Goal: Contribute content

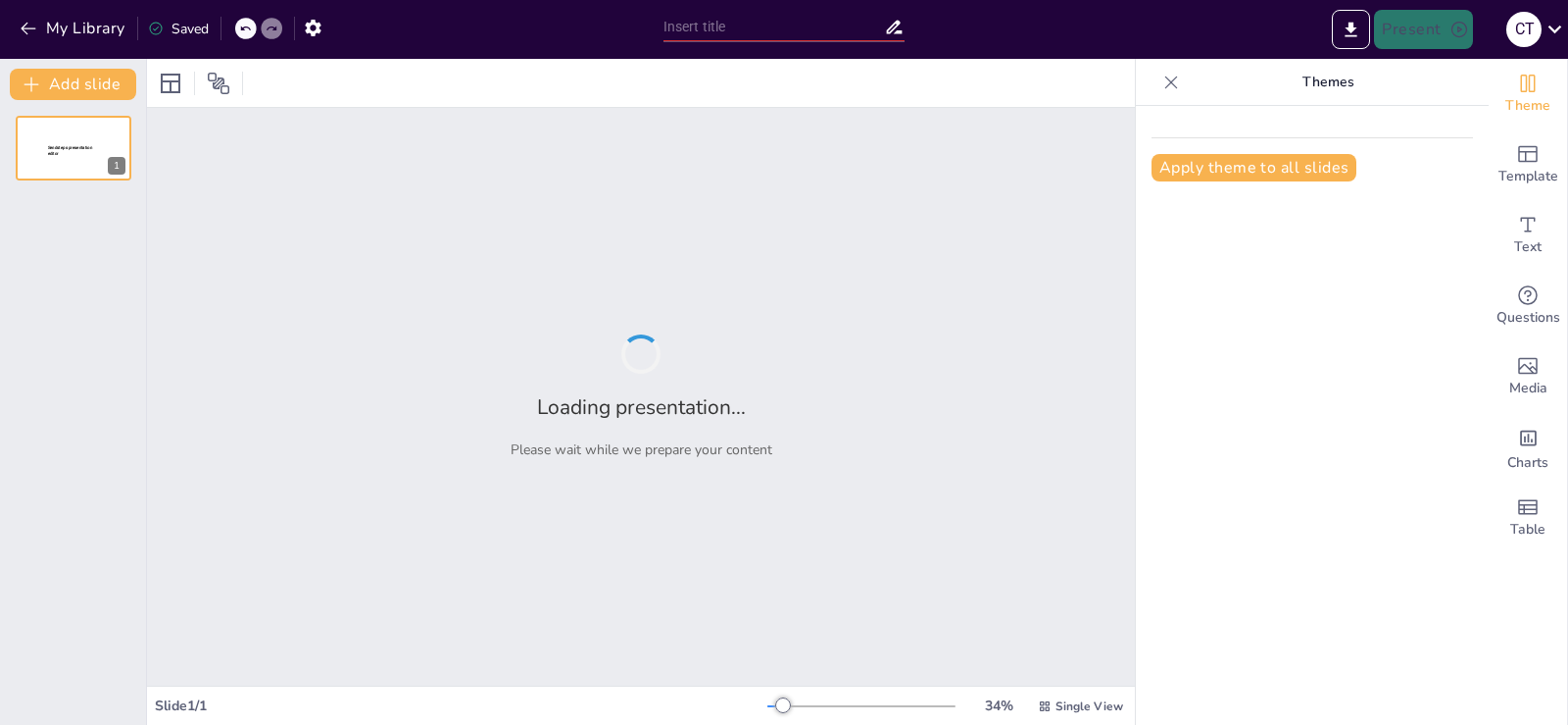
type input "Homologación de Procesos Formativos: Retos y Oportunidades"
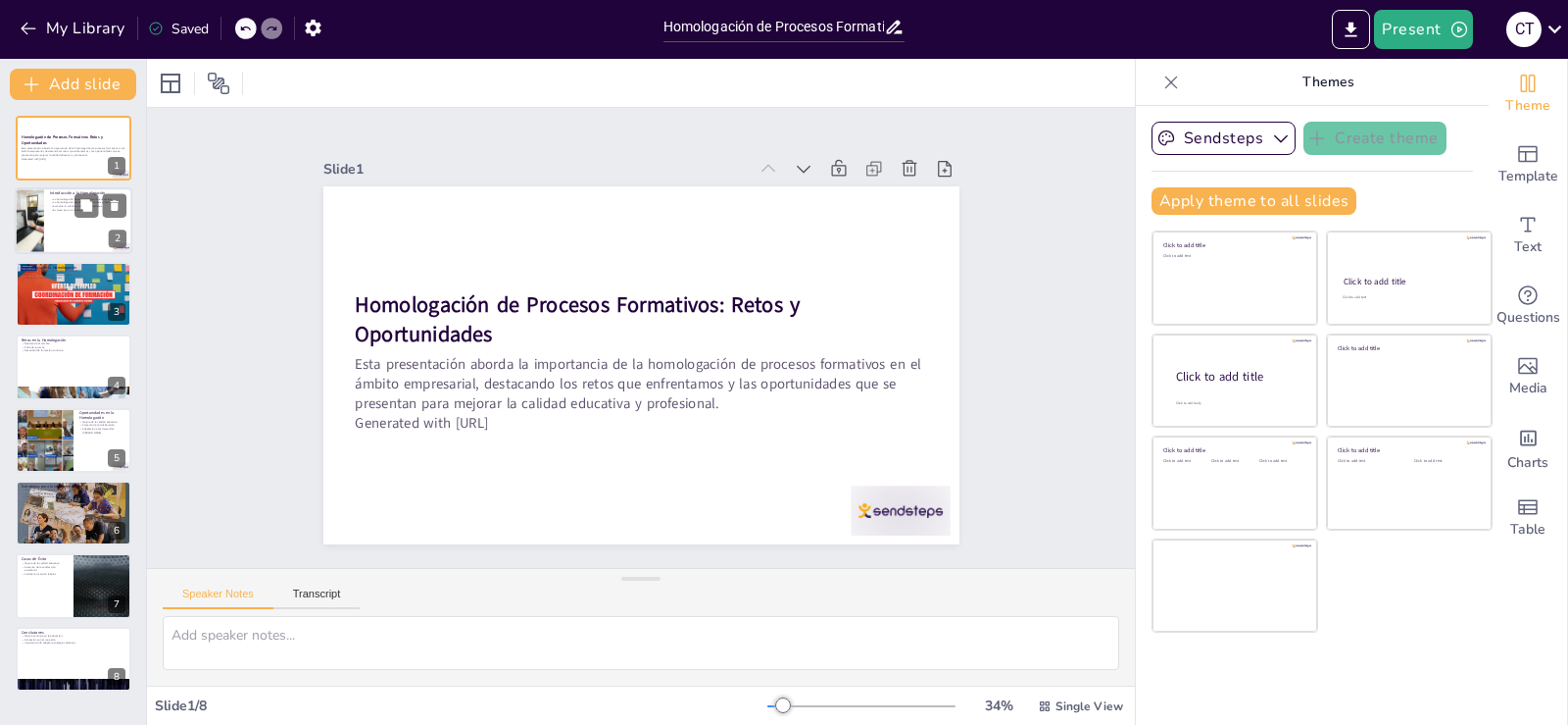
click at [85, 235] on div at bounding box center [74, 222] width 118 height 67
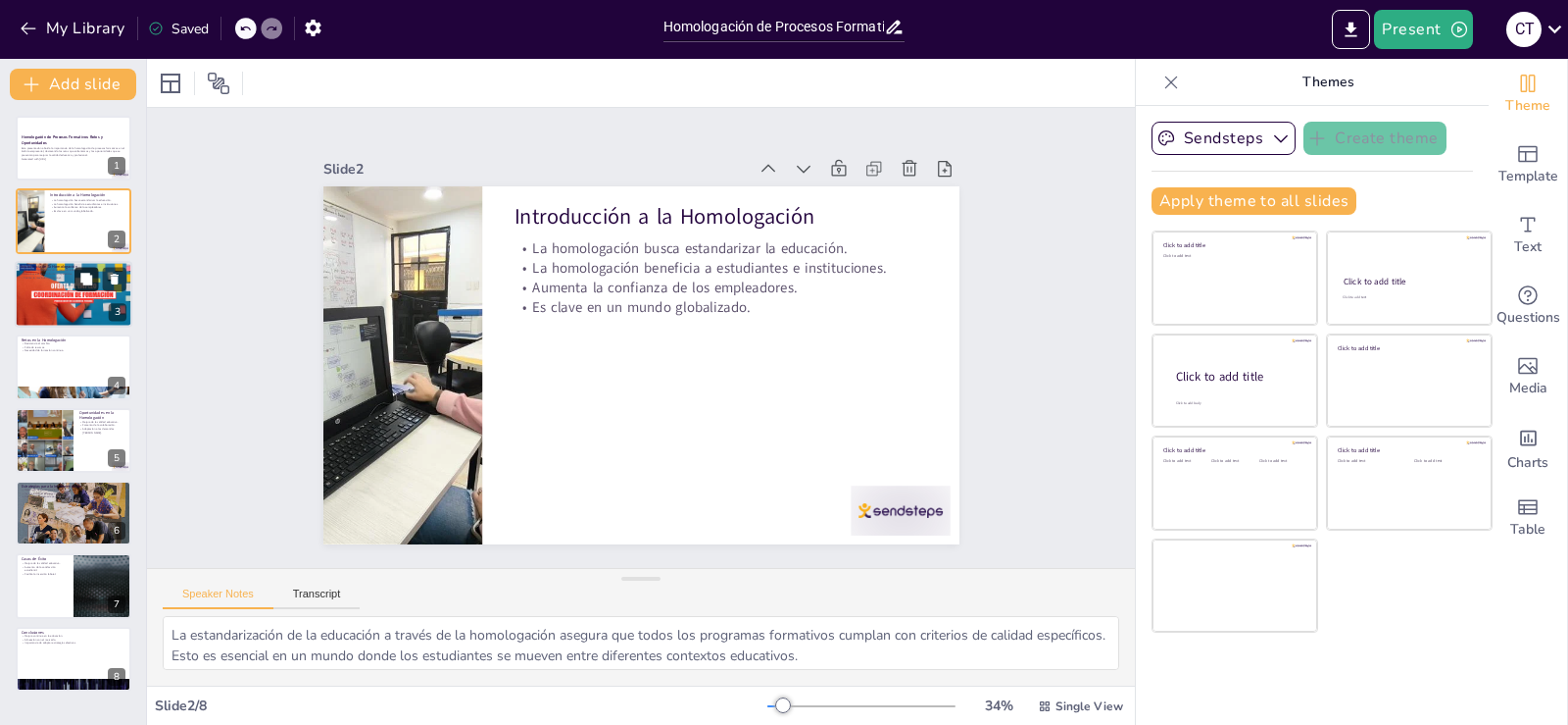
click at [89, 289] on button at bounding box center [87, 279] width 24 height 24
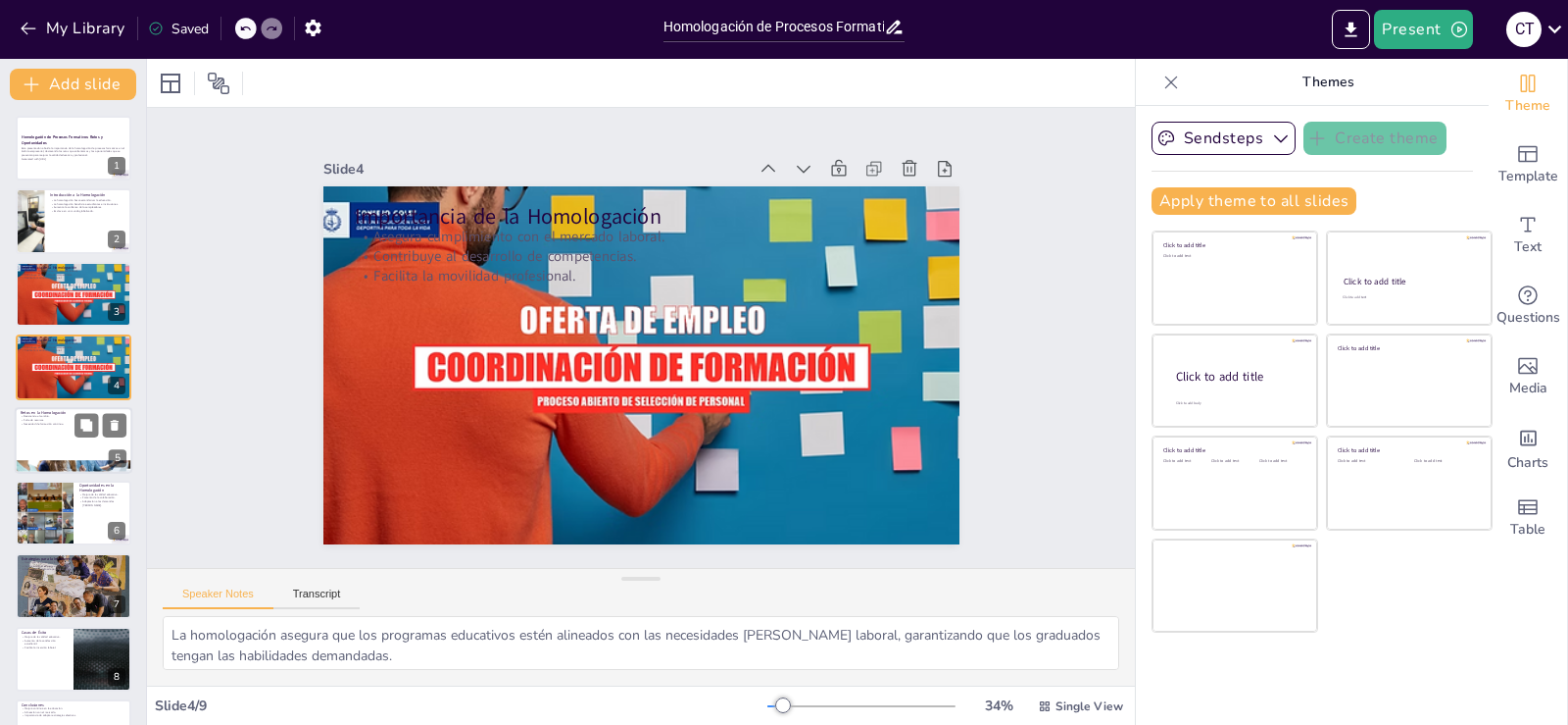
click at [78, 443] on div at bounding box center [74, 440] width 118 height 67
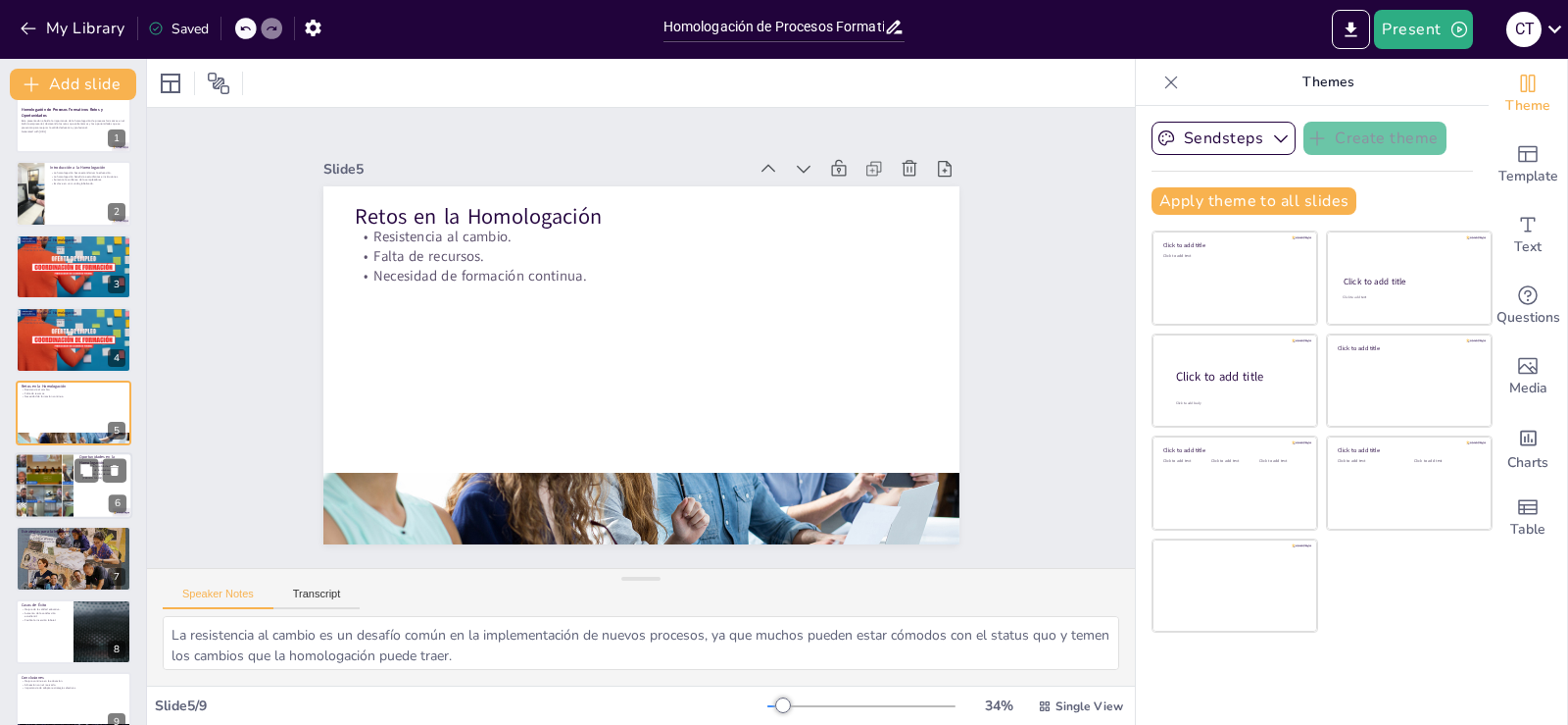
click at [51, 500] on div at bounding box center [44, 485] width 107 height 67
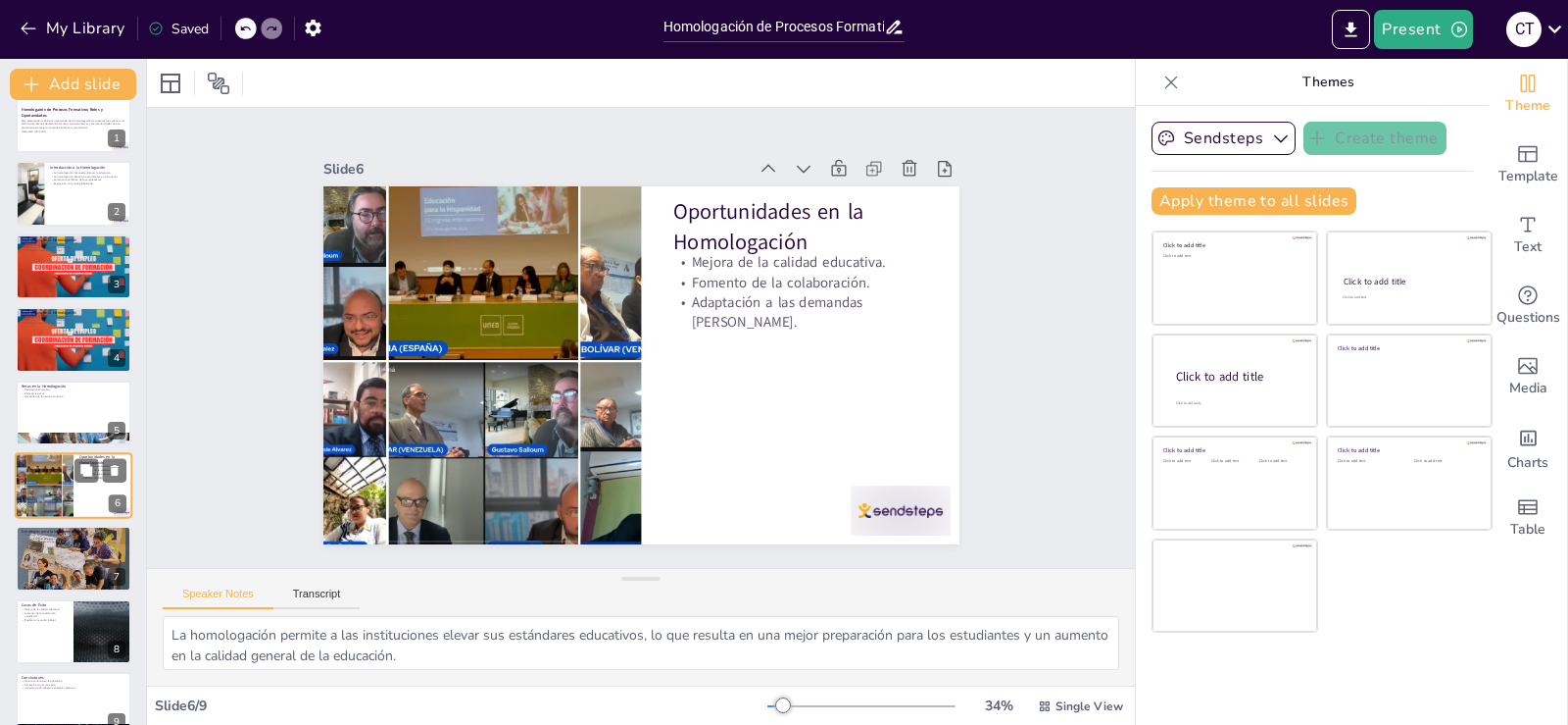
scroll to position [55, 0]
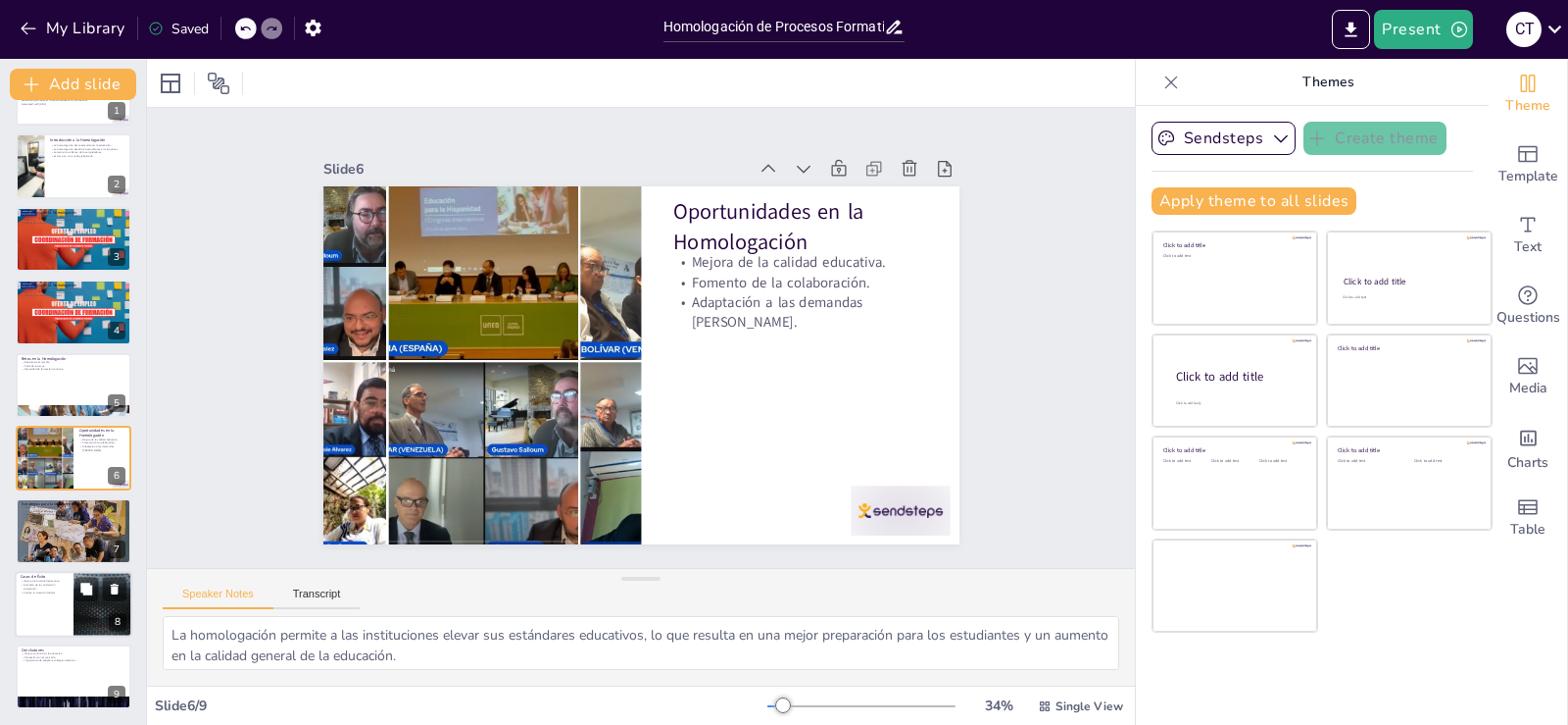
click at [39, 585] on p "Aumento de la satisfacción estudiantil." at bounding box center [44, 585] width 47 height 7
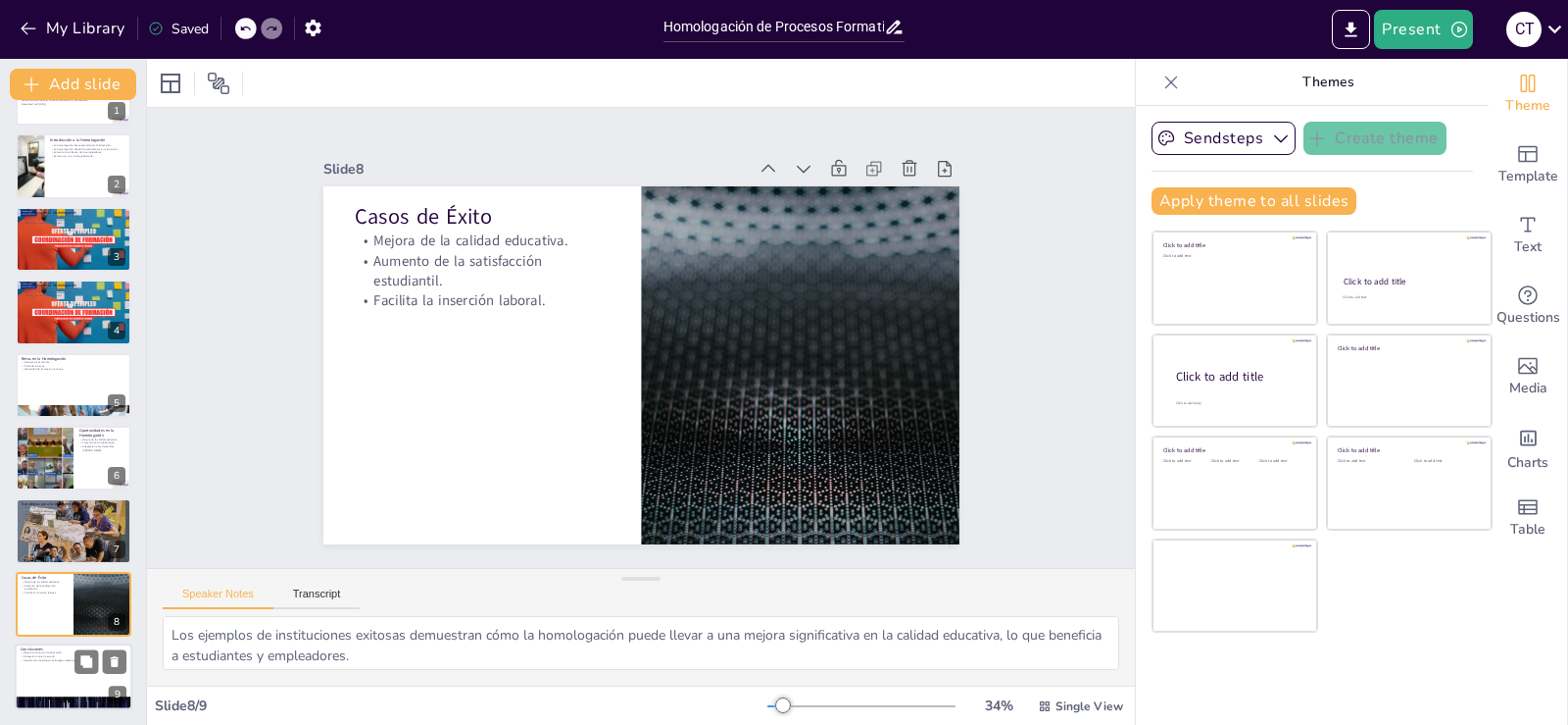
click at [72, 680] on div at bounding box center [74, 676] width 118 height 67
type textarea "La mejora continua es un objetivo clave de la homologación, ya que permite a la…"
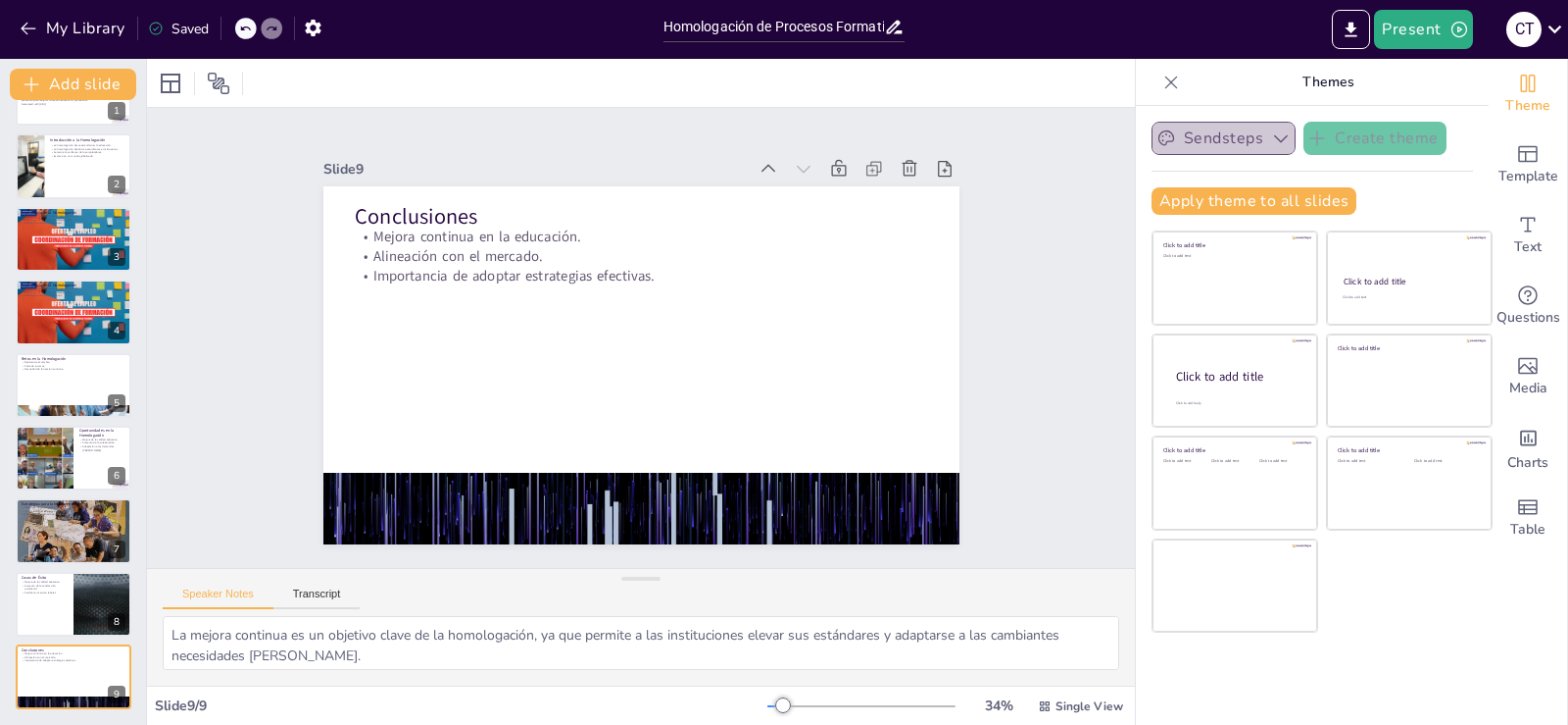
click at [1272, 137] on icon "button" at bounding box center [1282, 139] width 20 height 20
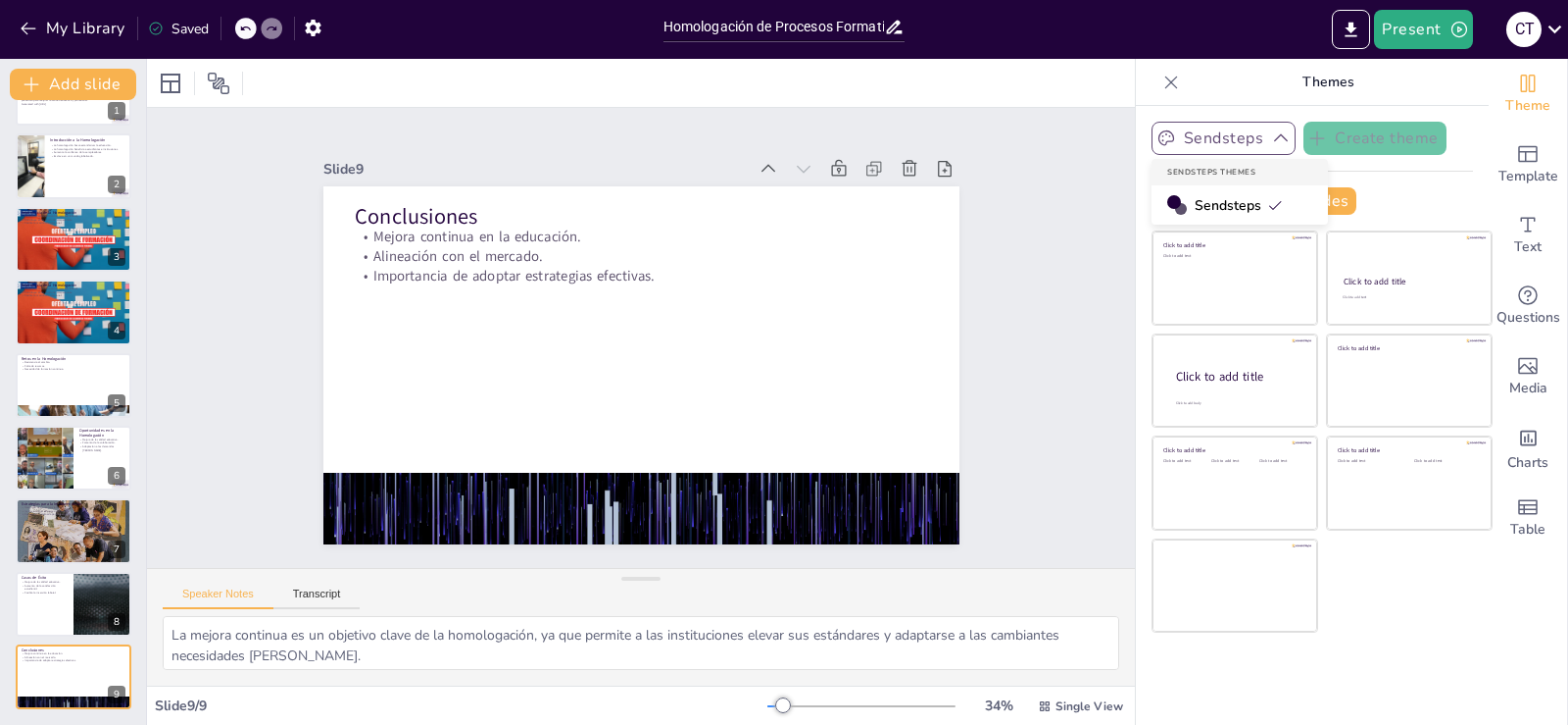
click at [1275, 137] on icon "button" at bounding box center [1282, 139] width 14 height 8
click at [74, 84] on button "Add slide" at bounding box center [73, 84] width 127 height 31
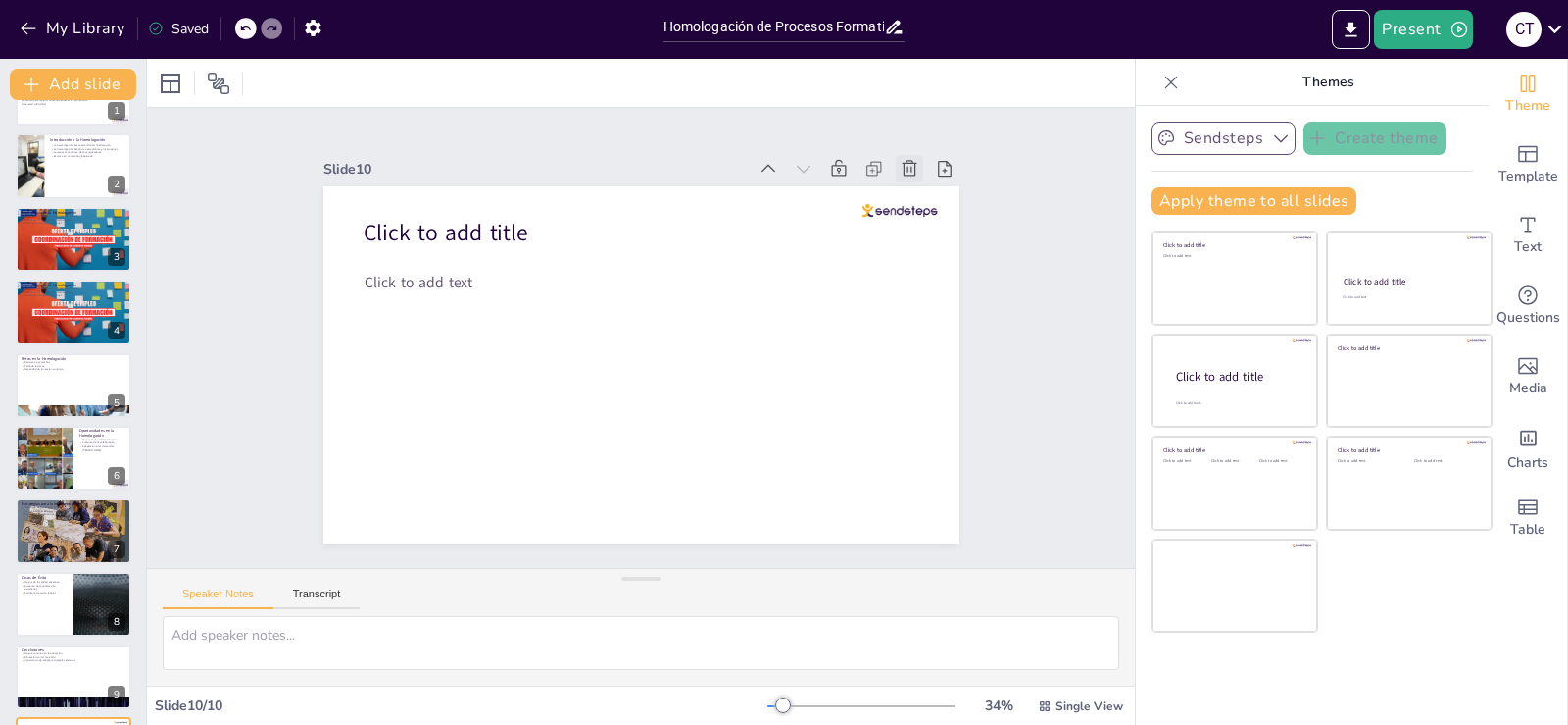
click at [774, 57] on icon at bounding box center [759, 42] width 27 height 27
type textarea "La mejora continua es un objetivo clave de la homologación, ya que permite a la…"
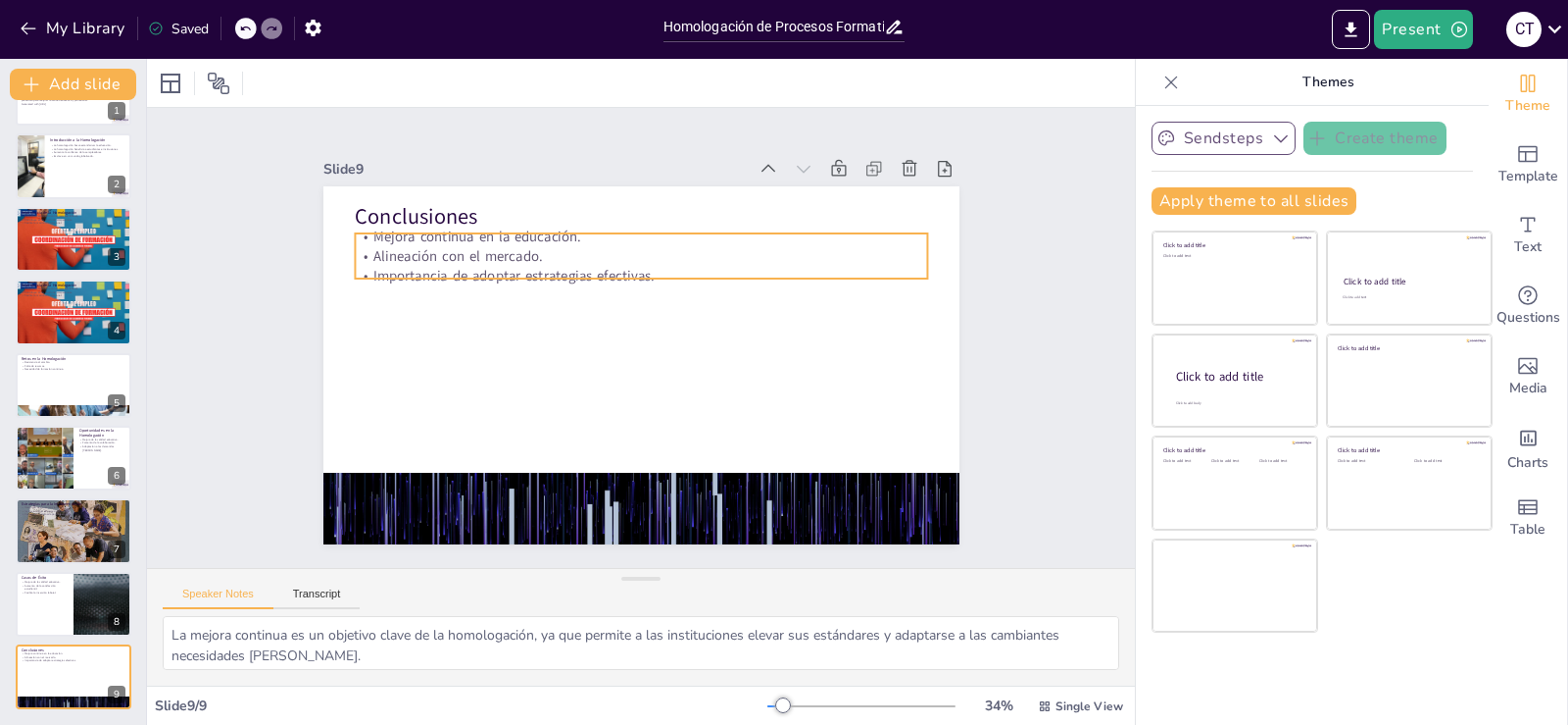
click at [654, 275] on p "Mejora continua en la educación." at bounding box center [692, 425] width 506 height 303
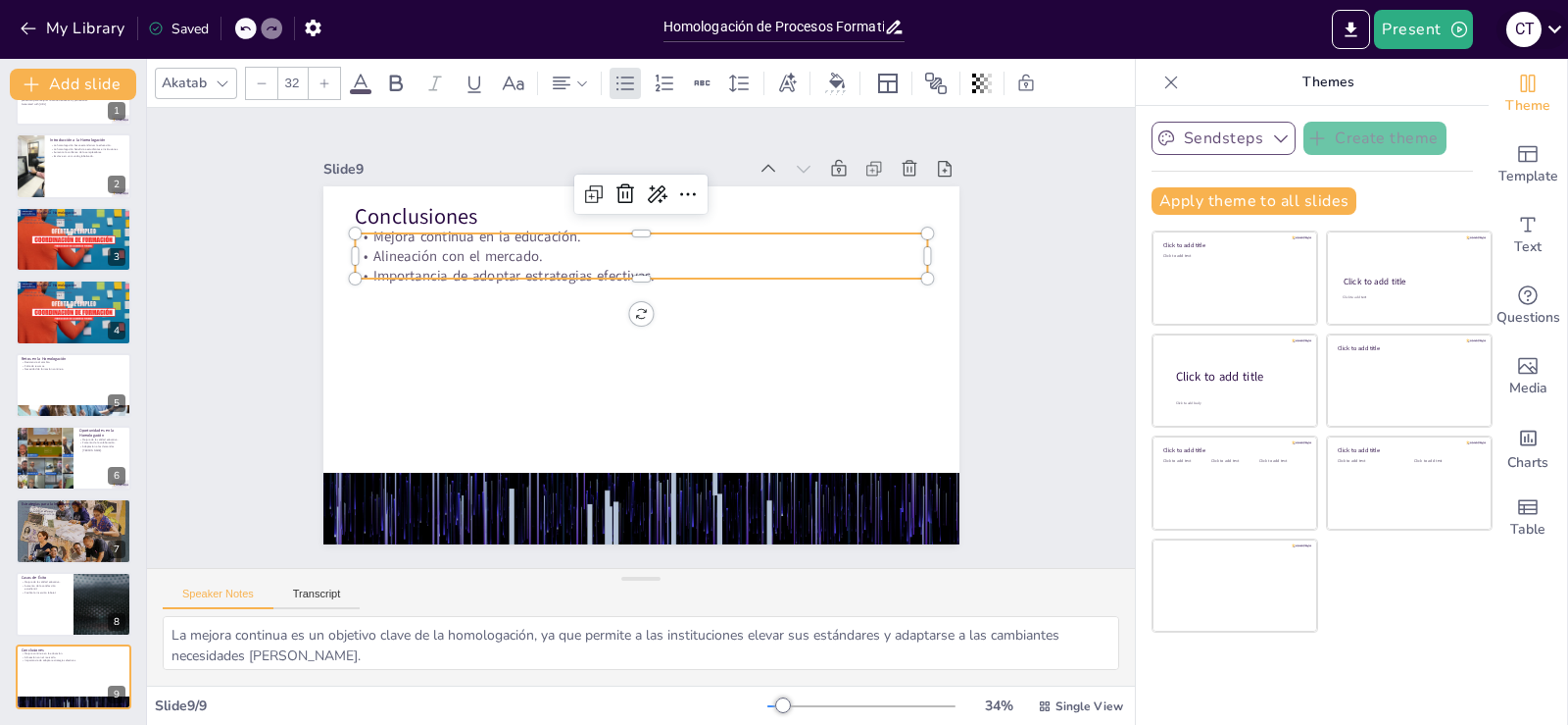
click at [1556, 30] on icon at bounding box center [1555, 30] width 14 height 8
